Goal: Find specific page/section: Find specific page/section

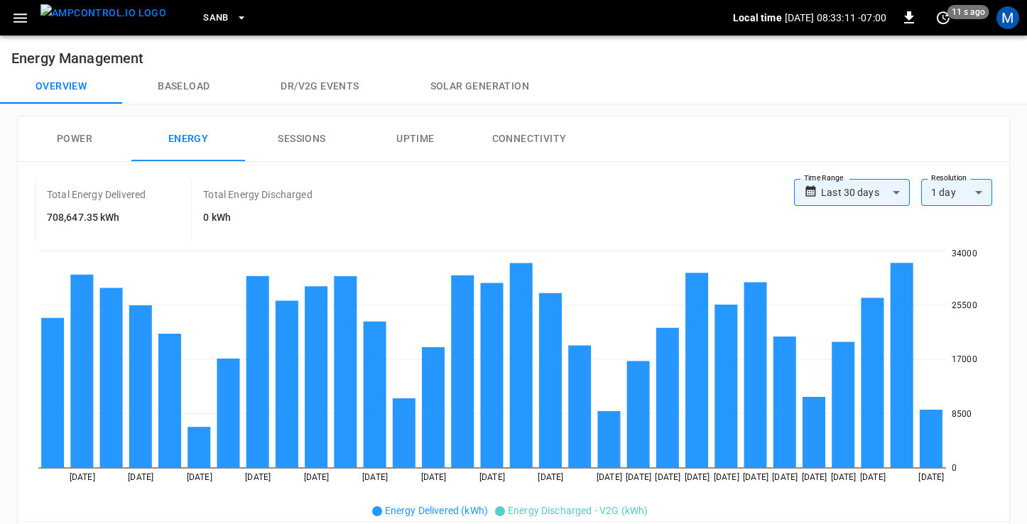
click at [113, 17] on img "menu" at bounding box center [103, 13] width 126 height 18
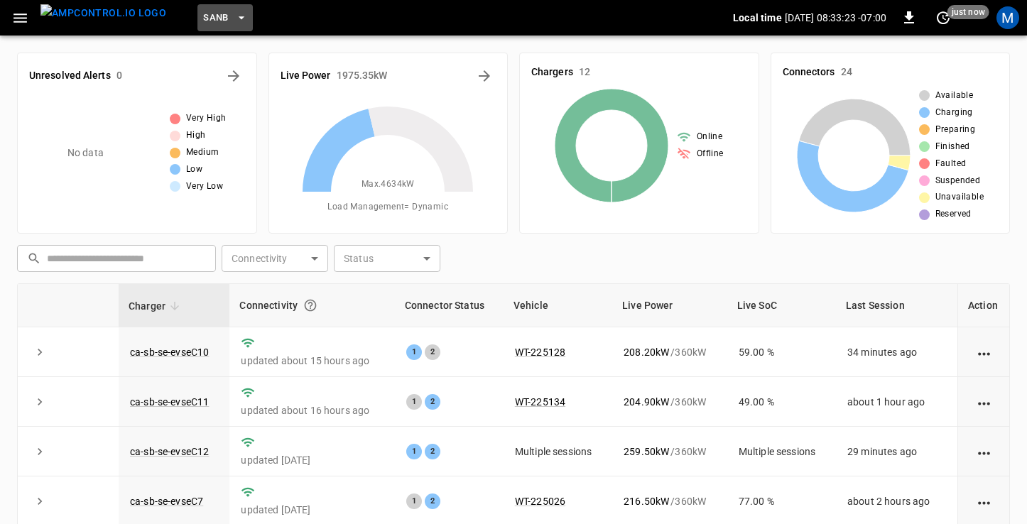
click at [234, 23] on icon "button" at bounding box center [241, 18] width 14 height 14
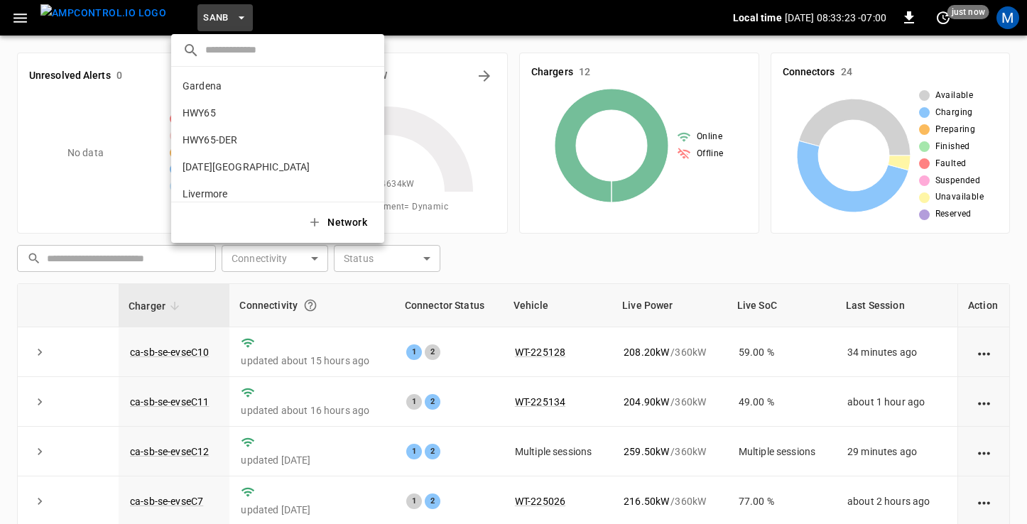
scroll to position [119, 0]
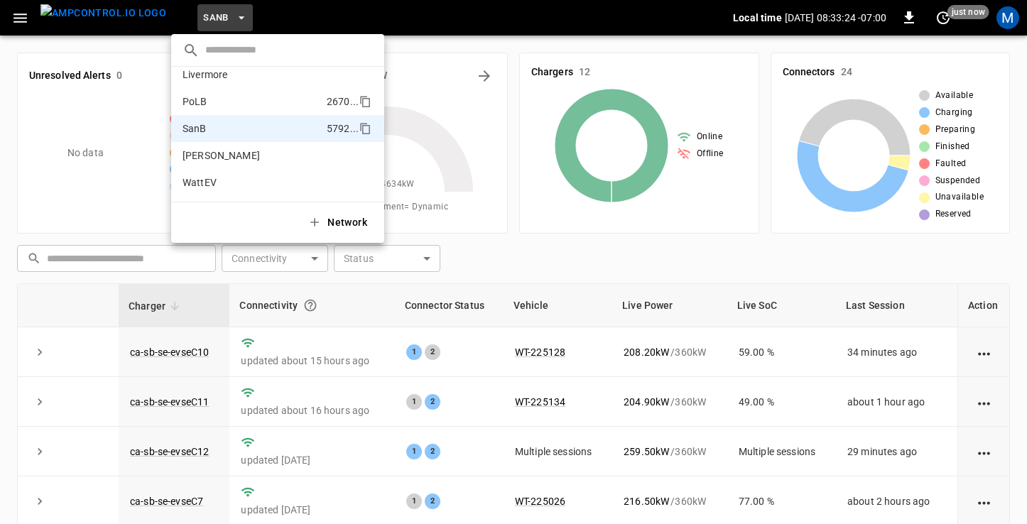
click at [212, 104] on p "PoLB" at bounding box center [252, 101] width 139 height 14
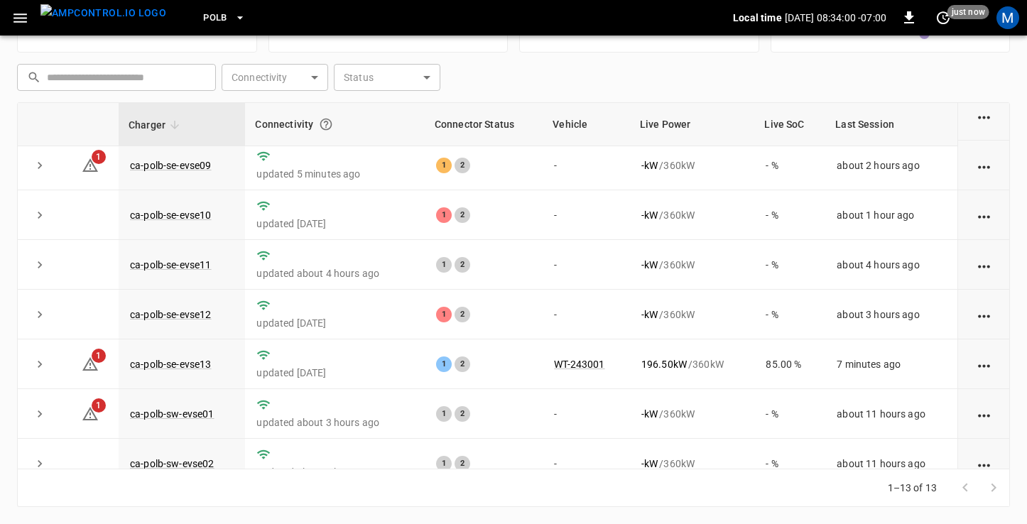
scroll to position [0, 0]
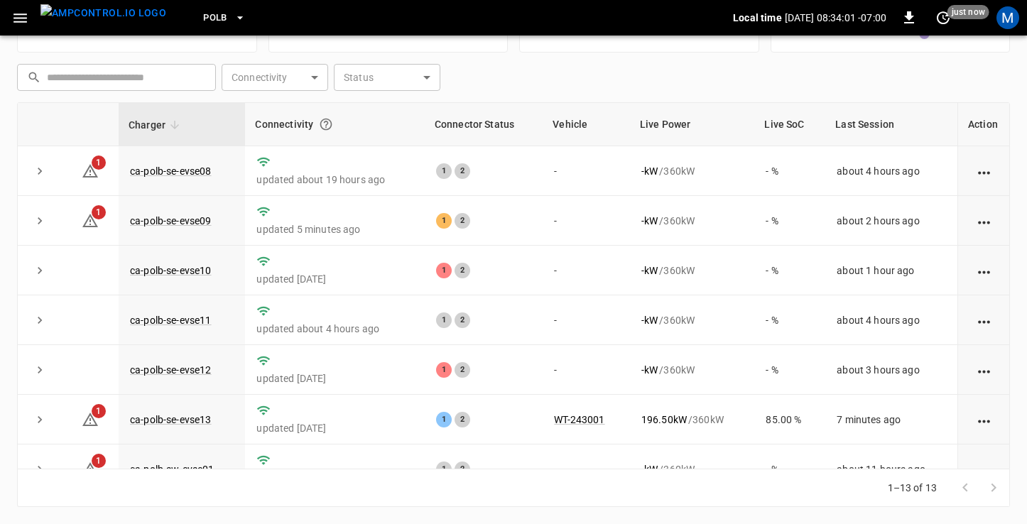
click at [204, 17] on button "PoLB" at bounding box center [224, 18] width 54 height 28
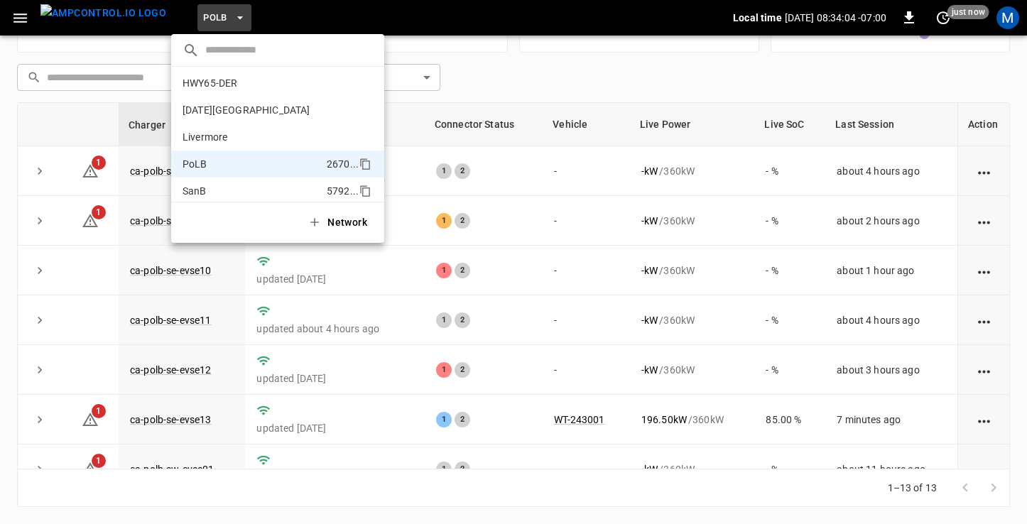
scroll to position [56, 0]
click at [234, 93] on li "HWY65-DER [DATE].." at bounding box center [277, 83] width 213 height 27
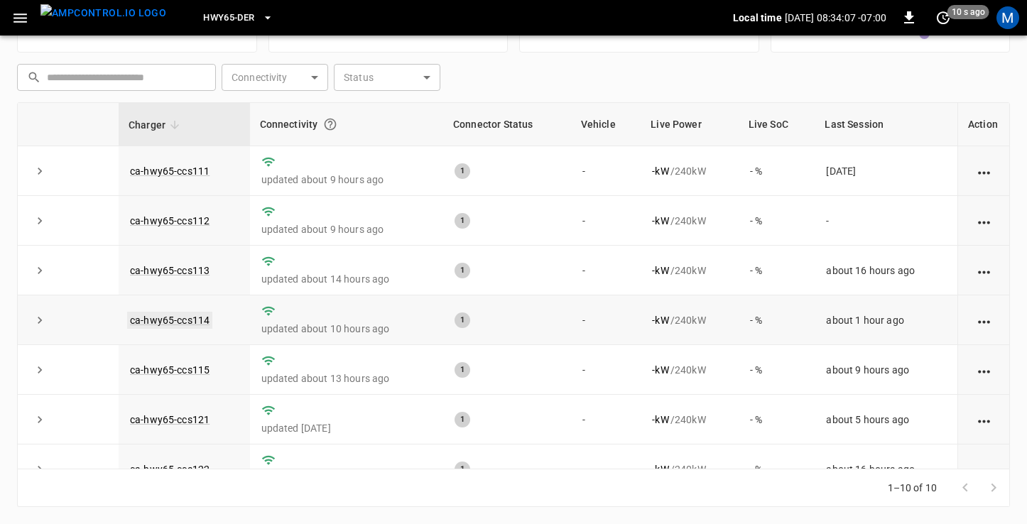
click at [186, 320] on link "ca-hwy65-ccs114" at bounding box center [169, 320] width 85 height 17
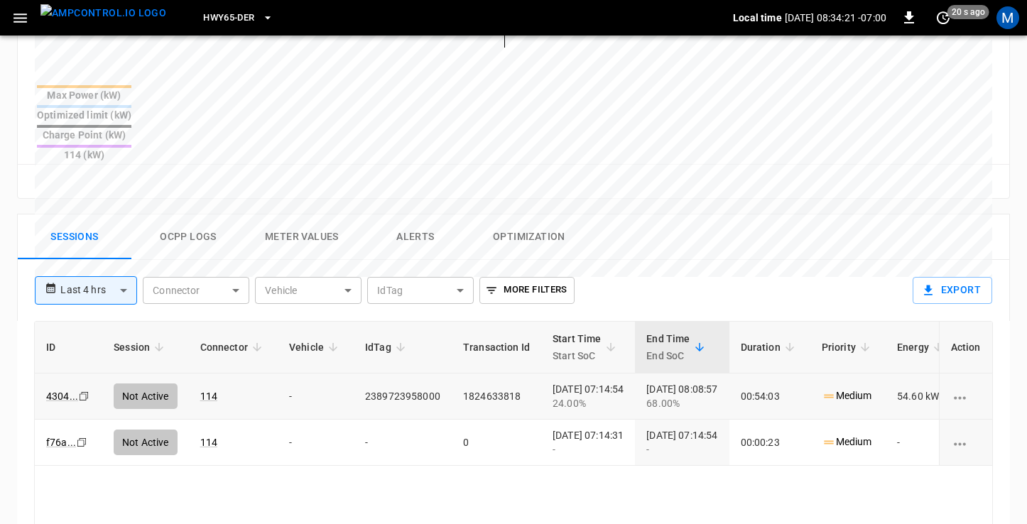
click at [83, 391] on icon "Copy" at bounding box center [83, 396] width 11 height 11
click at [85, 391] on icon "Copy" at bounding box center [83, 396] width 11 height 11
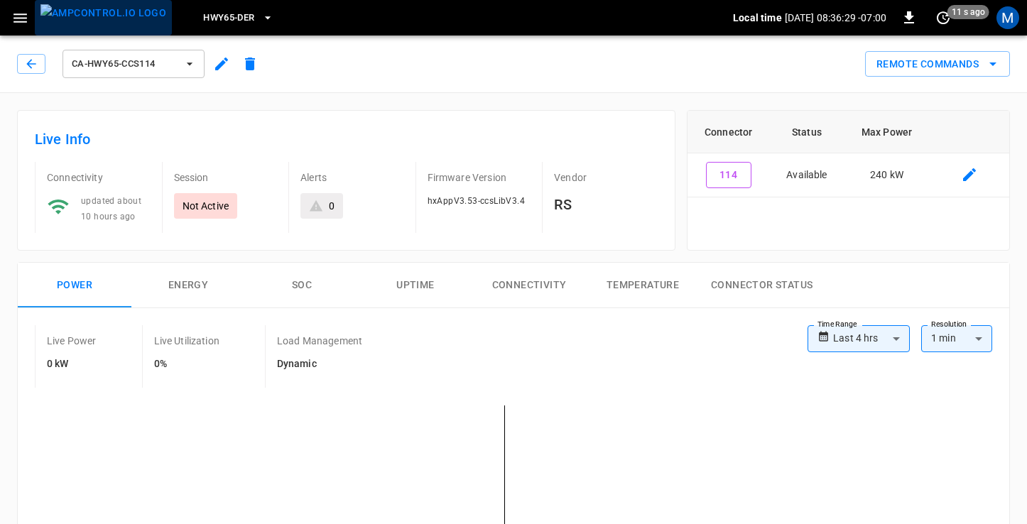
click at [103, 22] on img "menu" at bounding box center [103, 13] width 126 height 18
